Goal: Communication & Community: Answer question/provide support

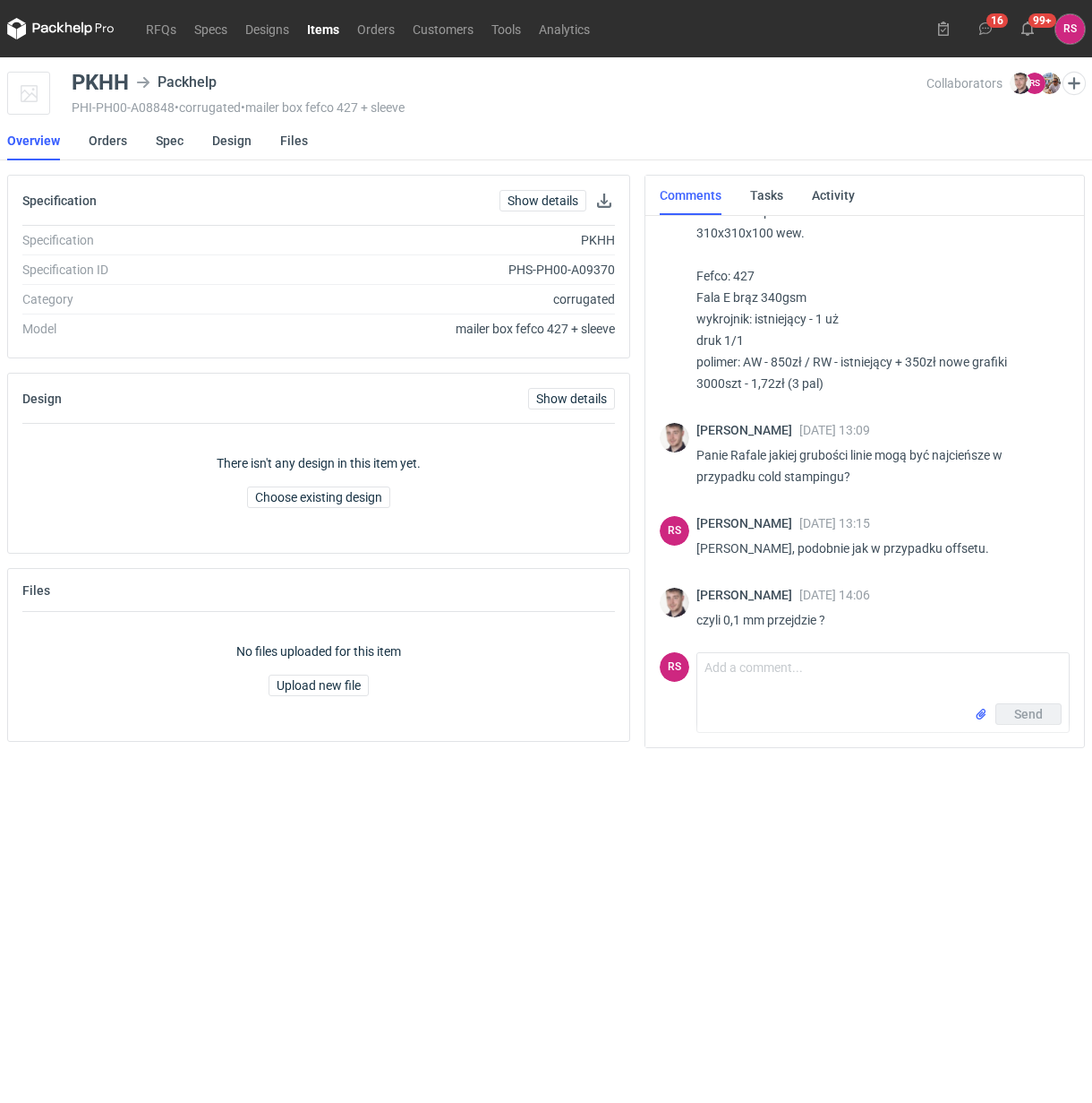
scroll to position [2061, 0]
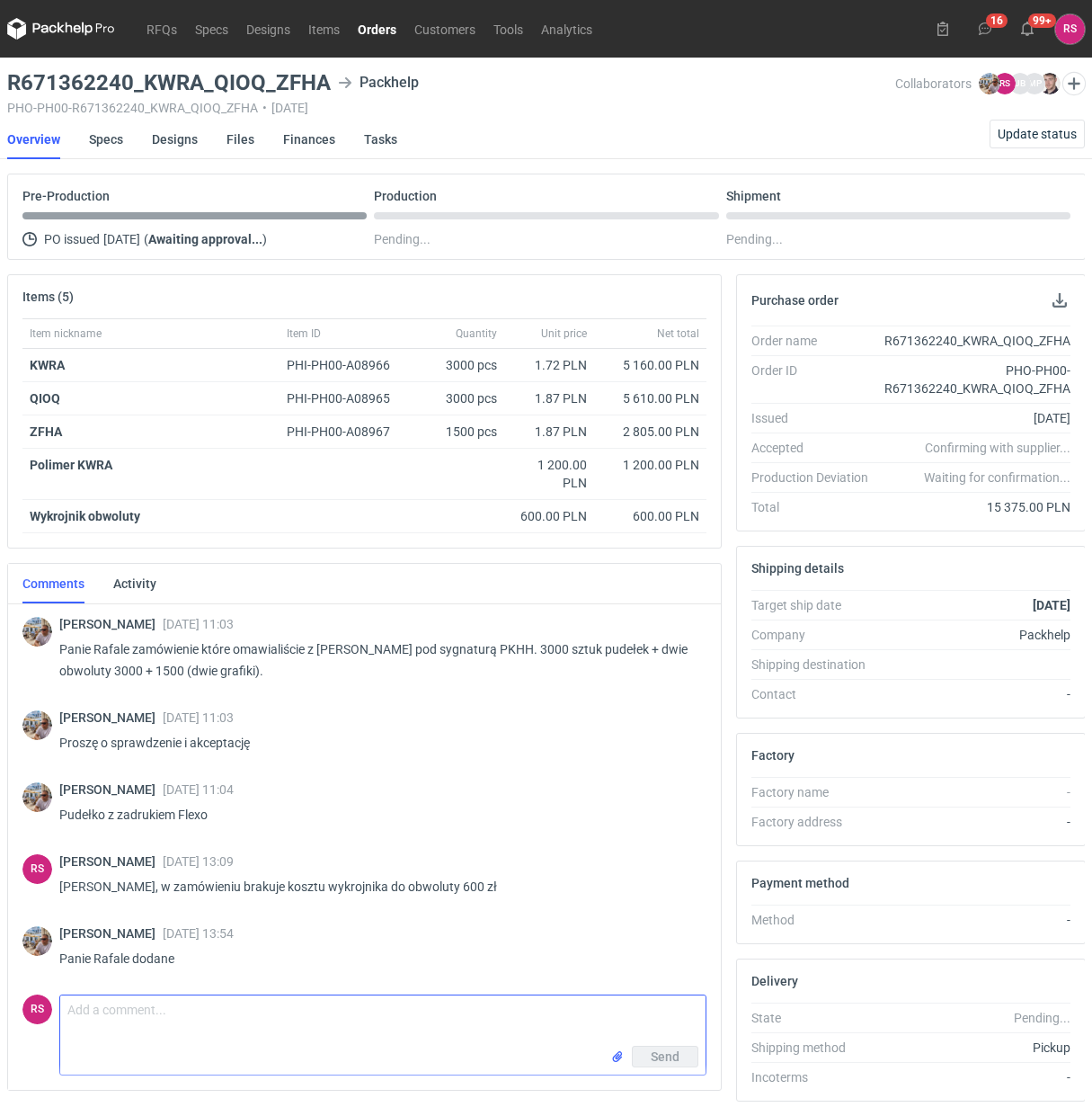
click at [224, 1028] on textarea "Comment message" at bounding box center [382, 1020] width 645 height 50
type textarea "Dziękuję."
click at [675, 1052] on span "Send" at bounding box center [665, 1056] width 29 height 13
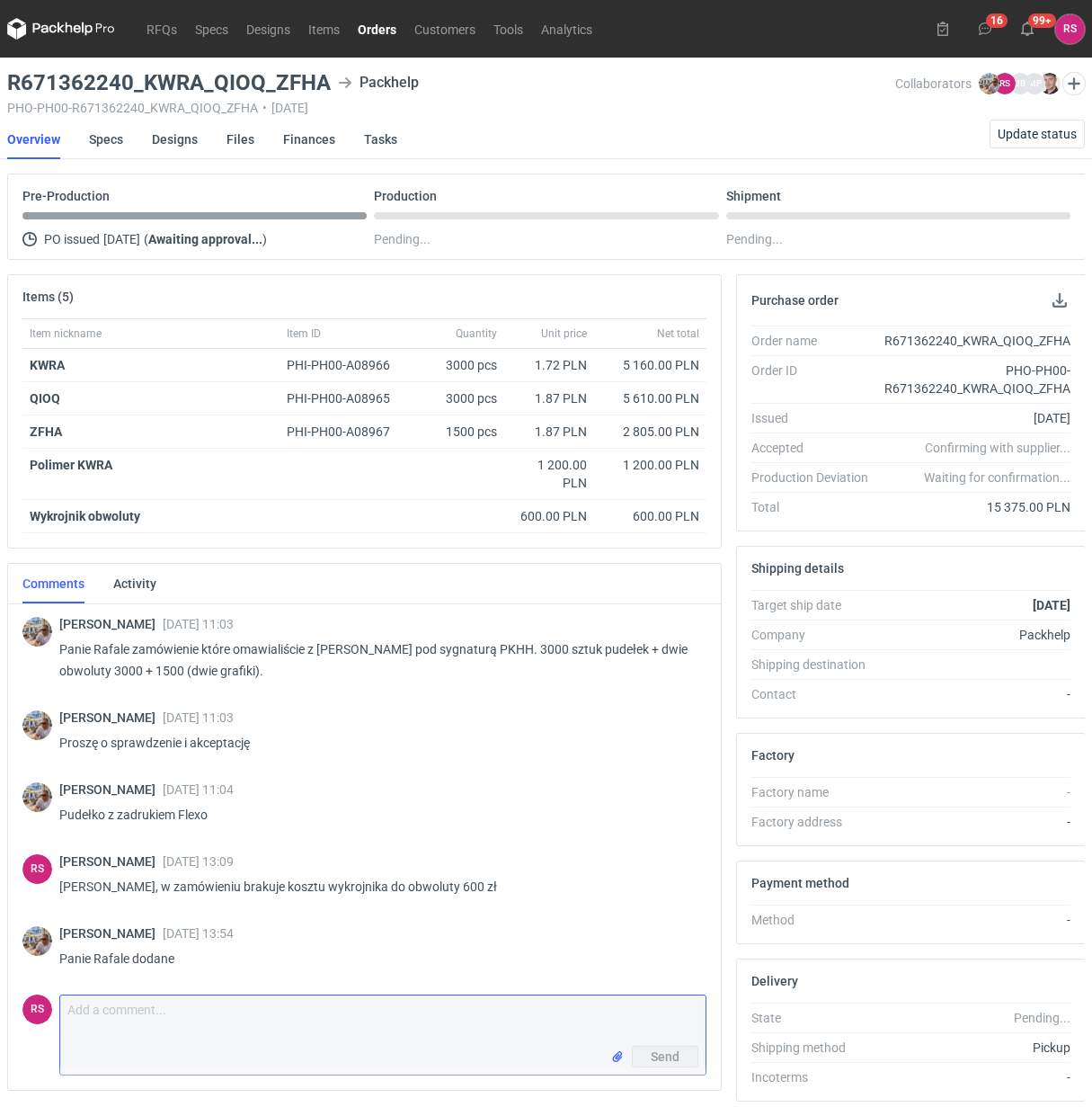
scroll to position [39, 0]
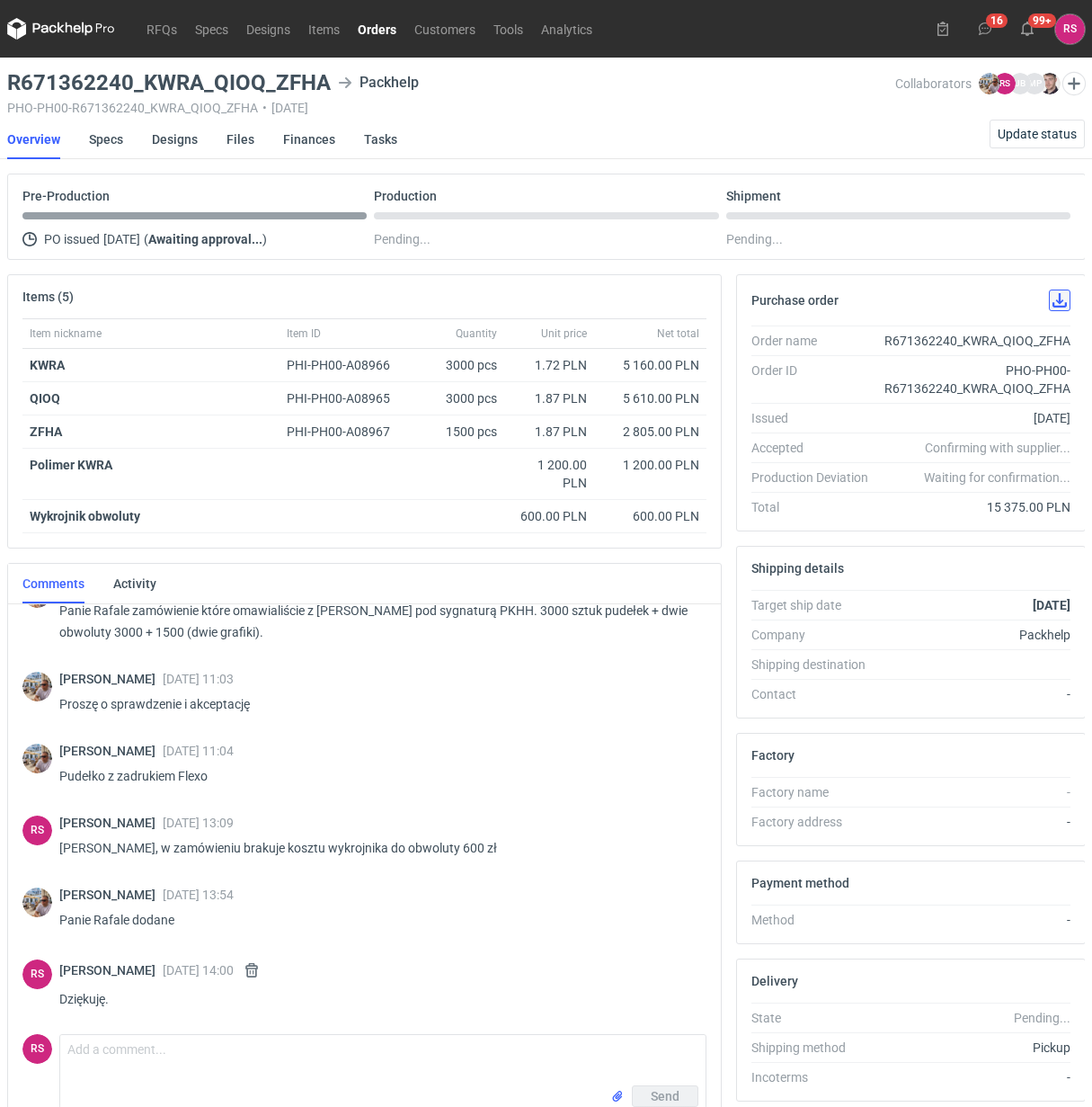
click at [1060, 298] on button "button" at bounding box center [1059, 300] width 21 height 21
